Goal: Task Accomplishment & Management: Use online tool/utility

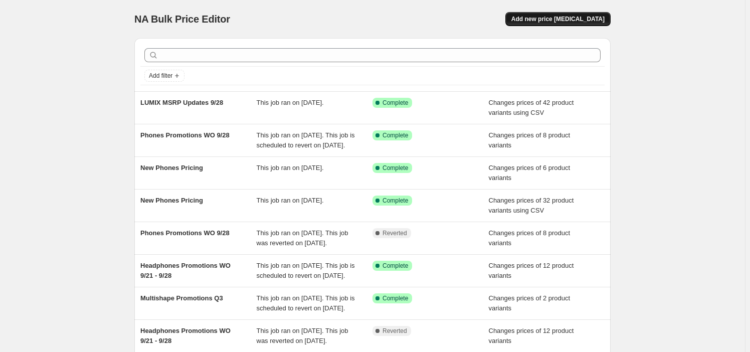
click at [547, 20] on span "Add new price [MEDICAL_DATA]" at bounding box center [558, 19] width 93 height 8
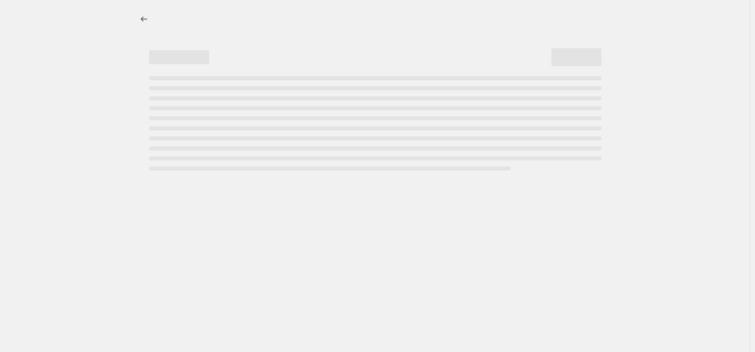
select select "percentage"
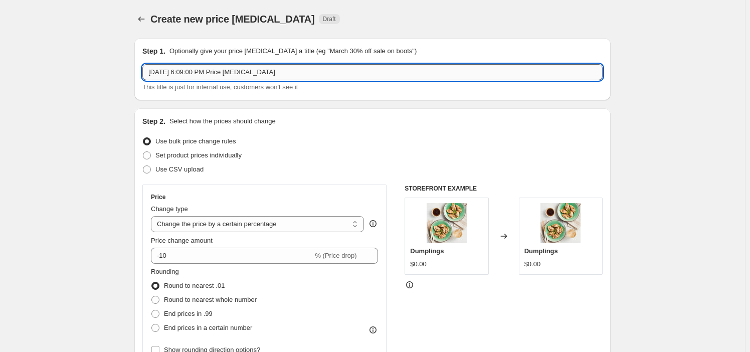
click at [207, 72] on input "[DATE] 6:09:00 PM Price [MEDICAL_DATA]" at bounding box center [372, 72] width 460 height 16
paste input "Imaging Promotions WO 10_5 - WO 12_14"
type input "Imaging Promotions WO 10_5 - WO 12_14"
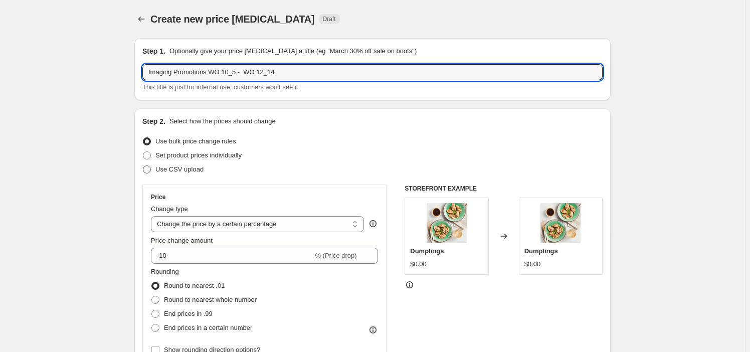
click at [182, 172] on span "Use CSV upload" at bounding box center [179, 170] width 48 height 8
click at [143, 166] on input "Use CSV upload" at bounding box center [143, 166] width 1 height 1
radio input "true"
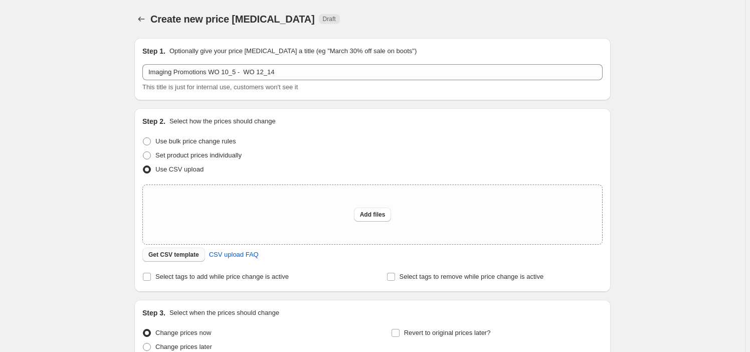
click at [191, 255] on span "Get CSV template" at bounding box center [173, 255] width 51 height 8
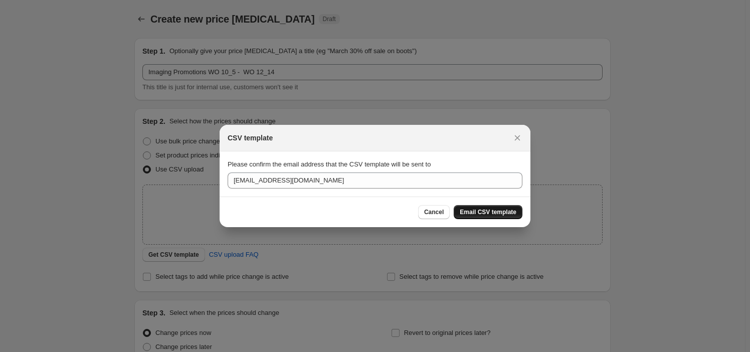
click at [512, 212] on span "Email CSV template" at bounding box center [488, 212] width 57 height 8
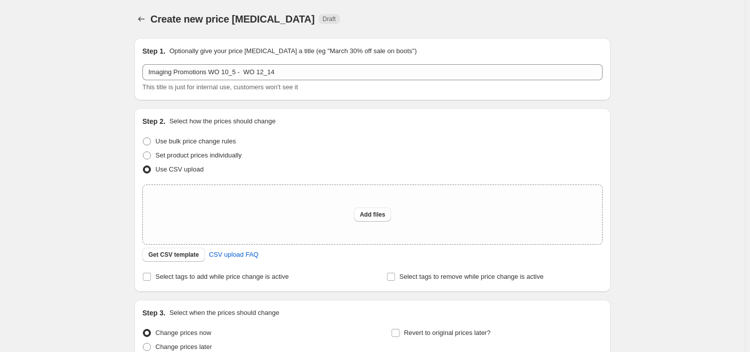
click at [738, 138] on div "Create new price [MEDICAL_DATA]. This page is ready Create new price [MEDICAL_D…" at bounding box center [372, 223] width 745 height 447
click at [228, 257] on span "CSV upload FAQ" at bounding box center [234, 255] width 50 height 10
